Goal: Navigation & Orientation: Go to known website

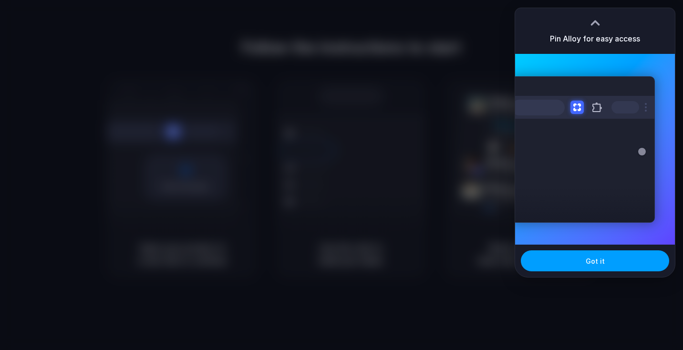
click at [598, 263] on span "Got it" at bounding box center [595, 261] width 19 height 10
